Goal: Task Accomplishment & Management: Use online tool/utility

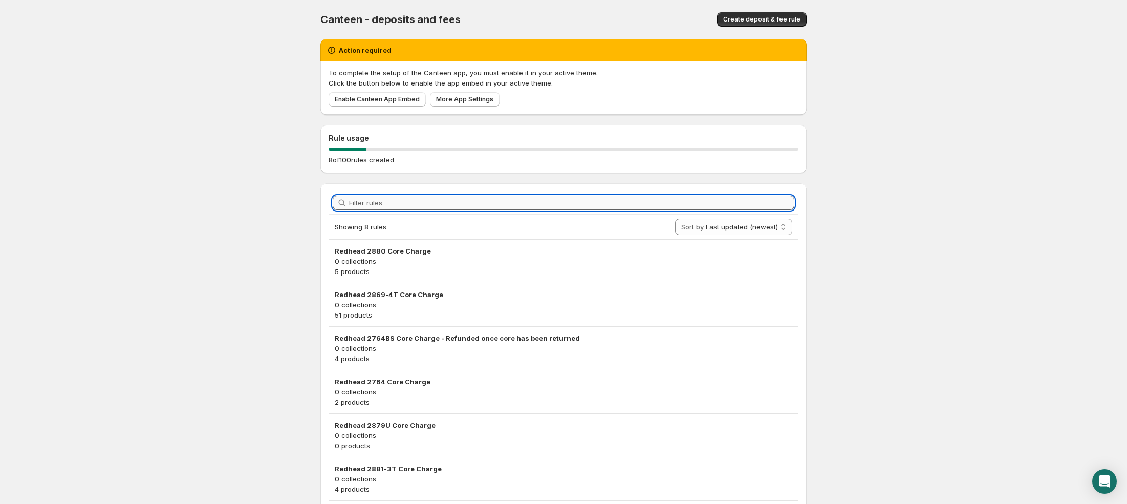
click at [397, 198] on input "Filter rules" at bounding box center [571, 202] width 445 height 14
paste input "2764BS"
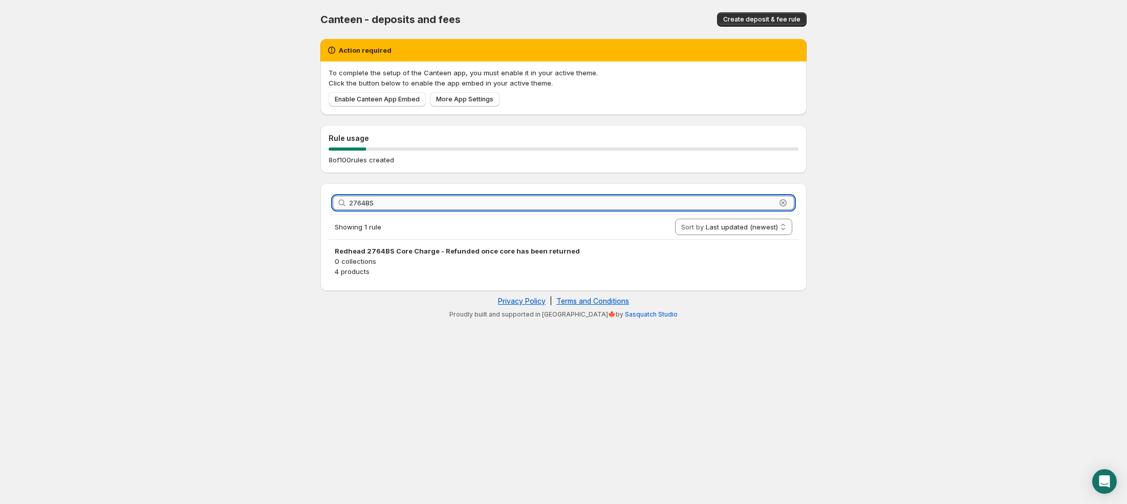
type input "2764BS"
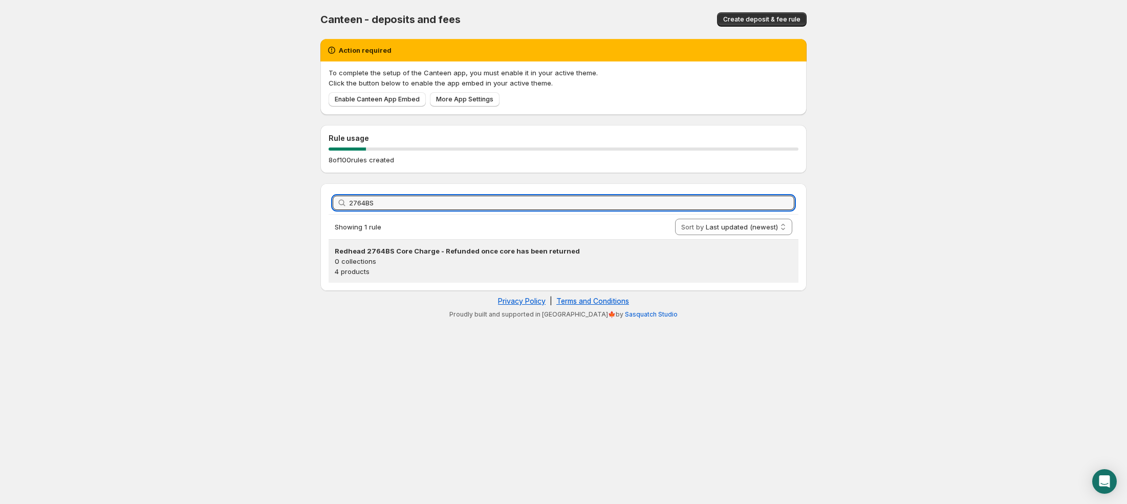
click at [473, 259] on p "0 collections" at bounding box center [564, 261] width 458 height 10
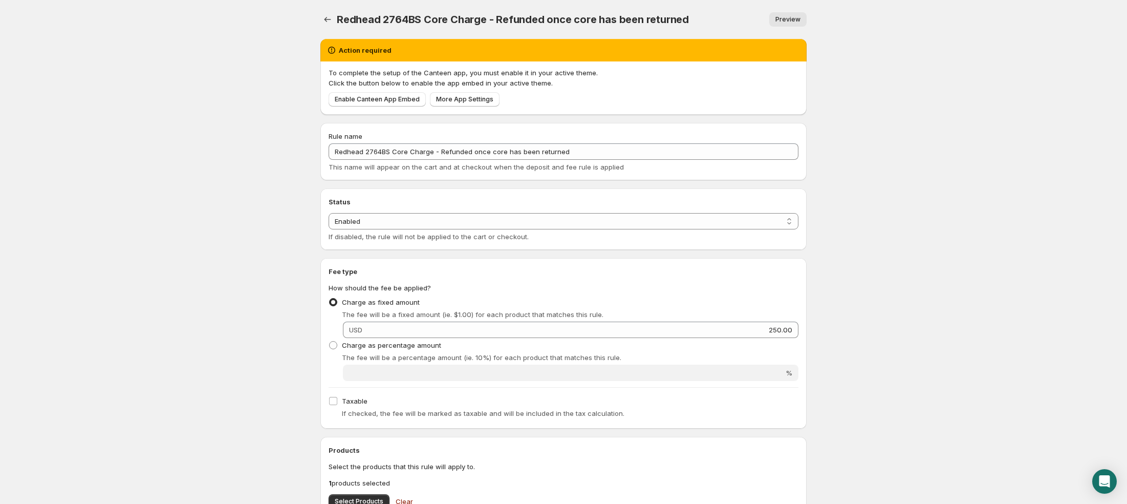
scroll to position [8, 0]
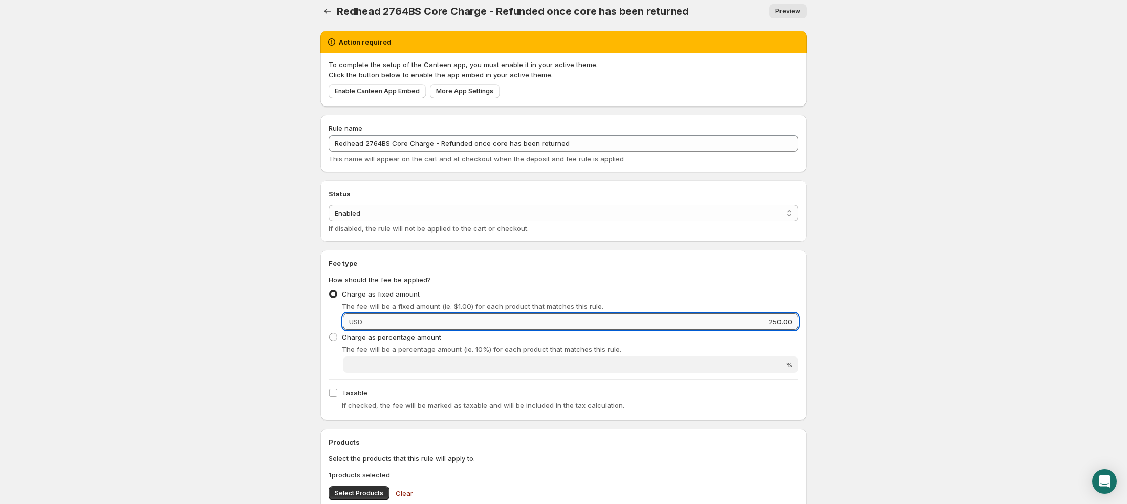
click at [778, 318] on input "250.00" at bounding box center [581, 321] width 433 height 16
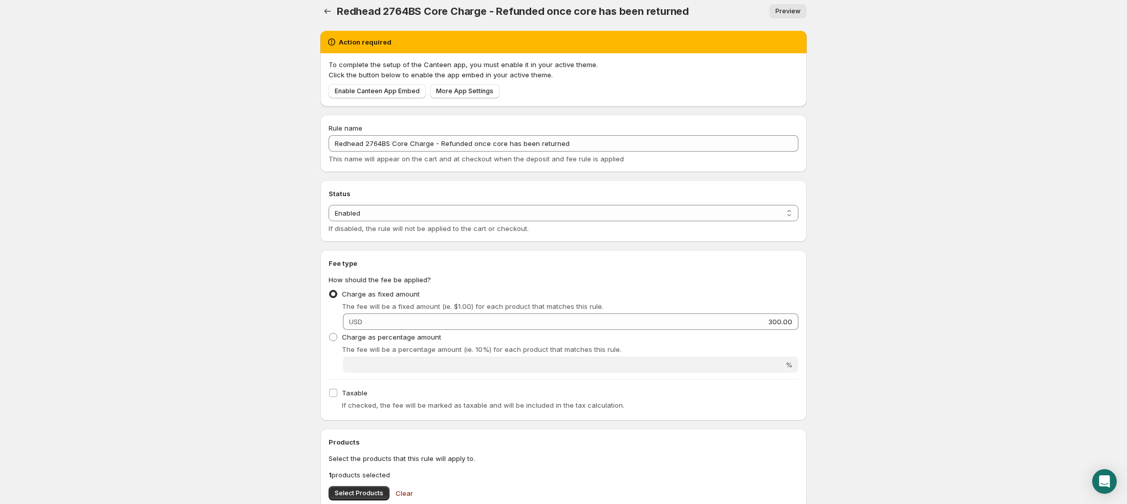
type input "300"
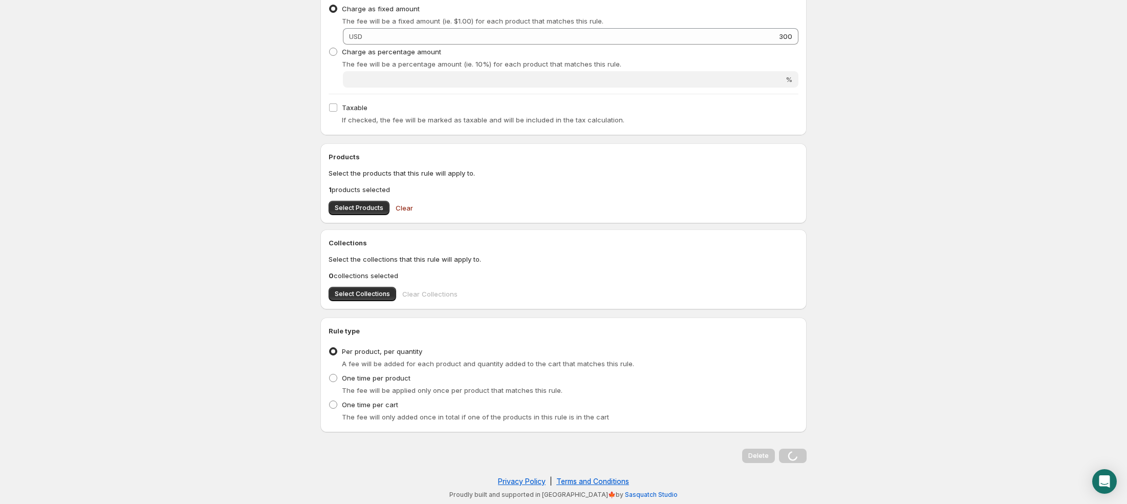
scroll to position [0, 0]
